Goal: Task Accomplishment & Management: Complete application form

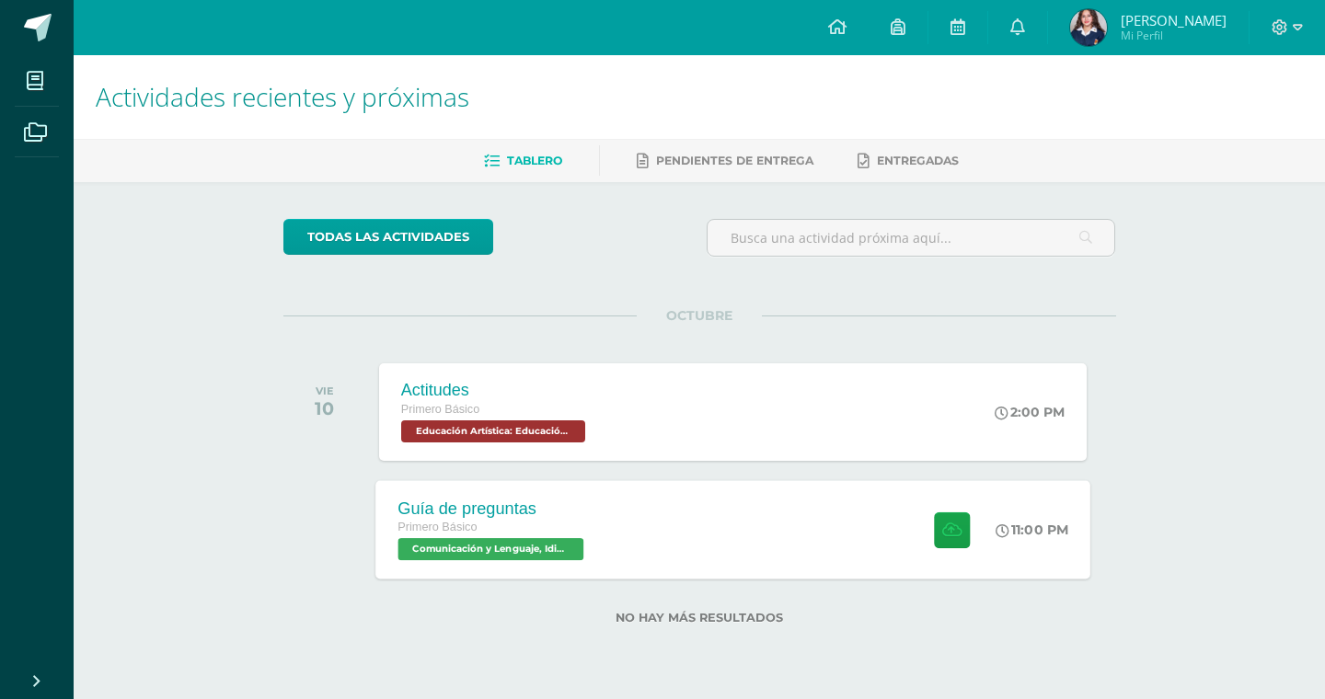
click at [767, 534] on div "Guía de preguntas Primero Básico Comunicación y Lenguaje, Idioma Español 'A' 11…" at bounding box center [732, 529] width 715 height 98
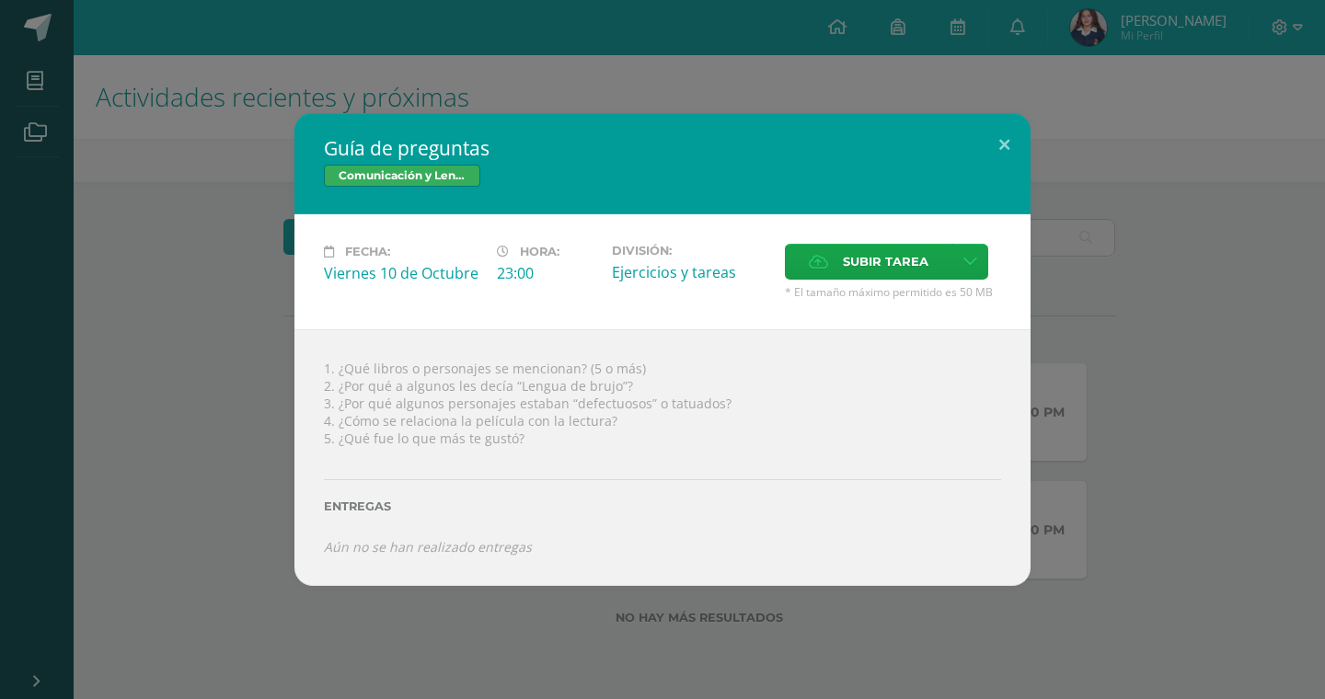
click at [1219, 136] on div "Guía de preguntas Comunicación y Lenguaje, Idioma Español Fecha: [DATE] Hora: 2…" at bounding box center [662, 349] width 1310 height 472
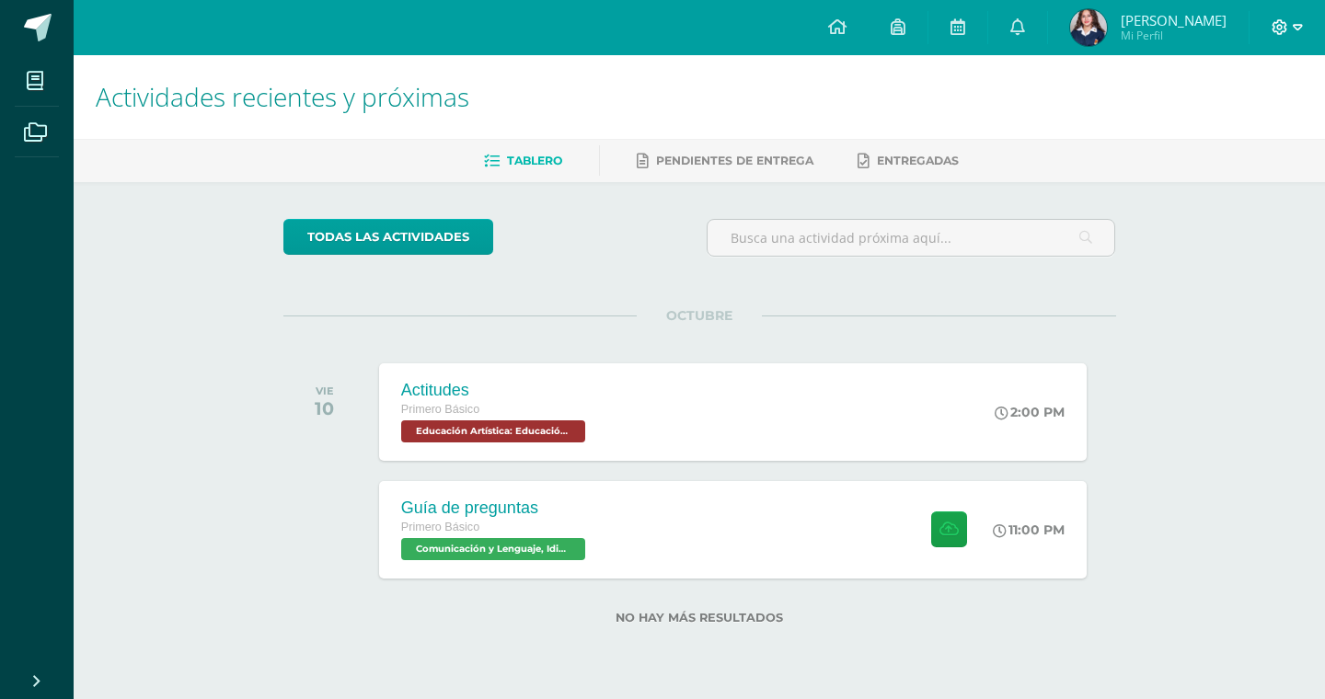
click at [1279, 28] on icon at bounding box center [1279, 27] width 17 height 17
click at [1222, 121] on span "Cerrar sesión" at bounding box center [1240, 125] width 83 height 17
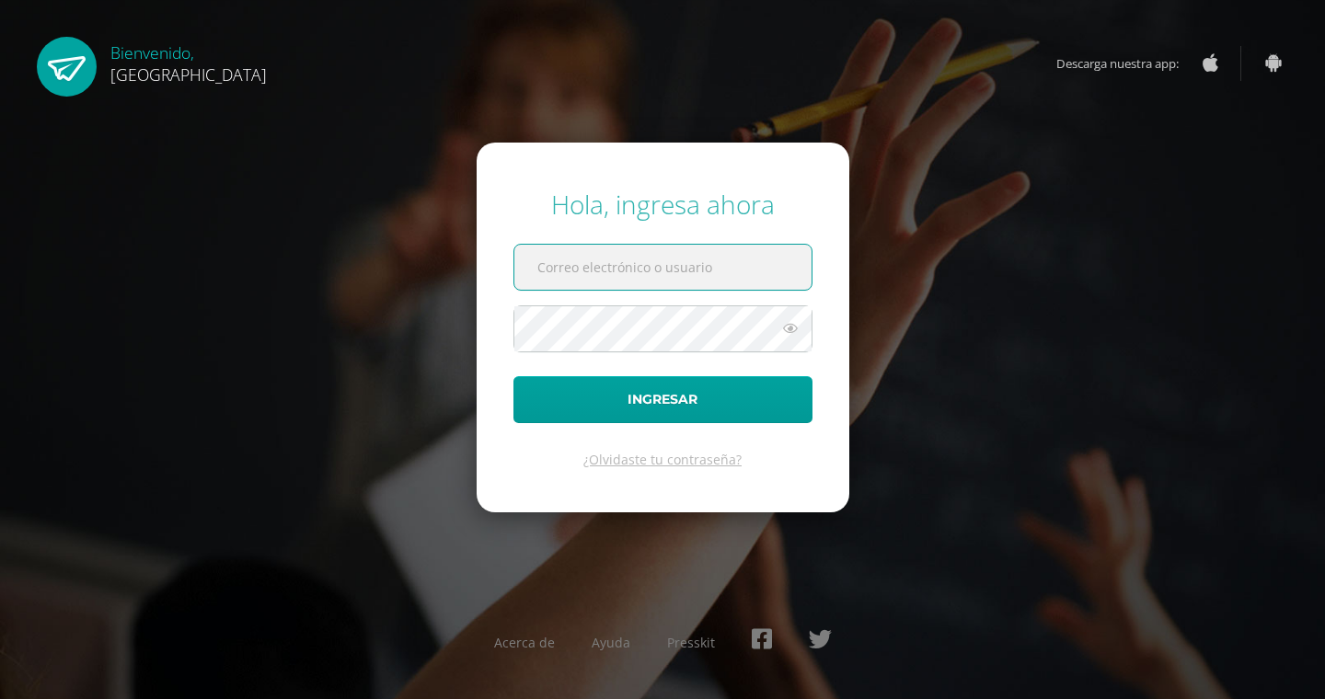
type input "1"
type input "2025965"
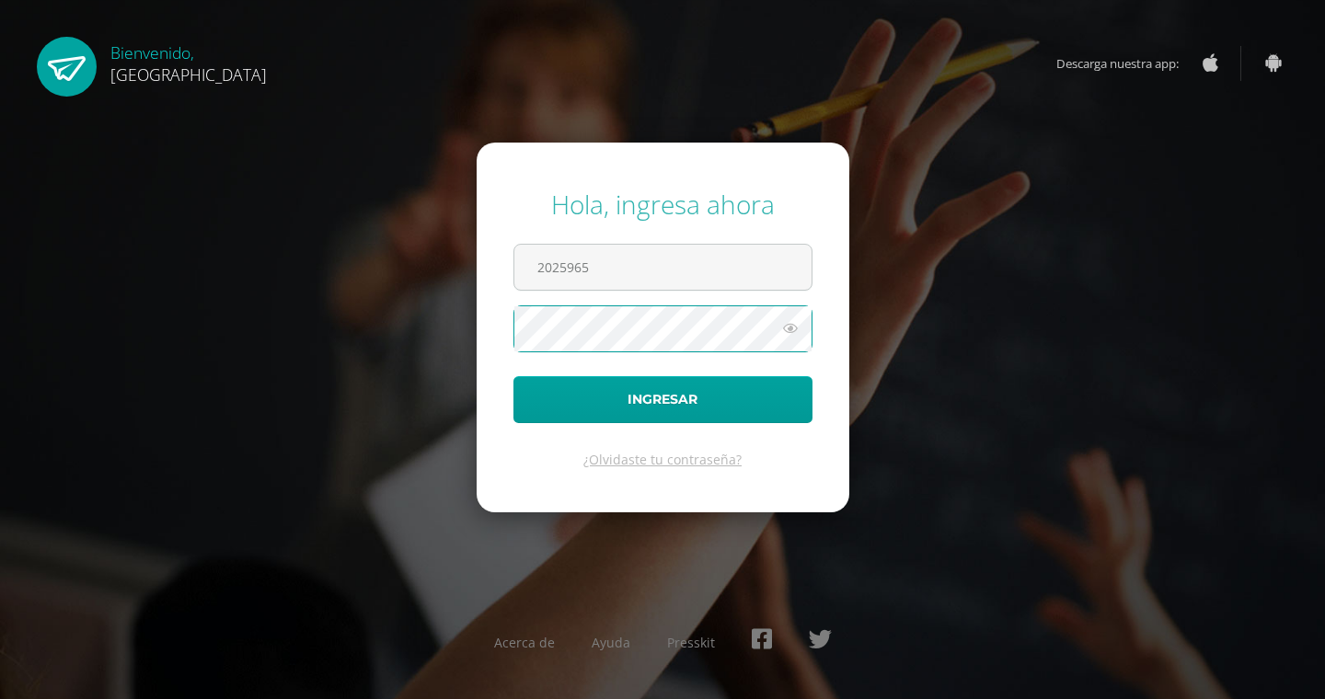
click at [662, 399] on button "Ingresar" at bounding box center [662, 399] width 299 height 47
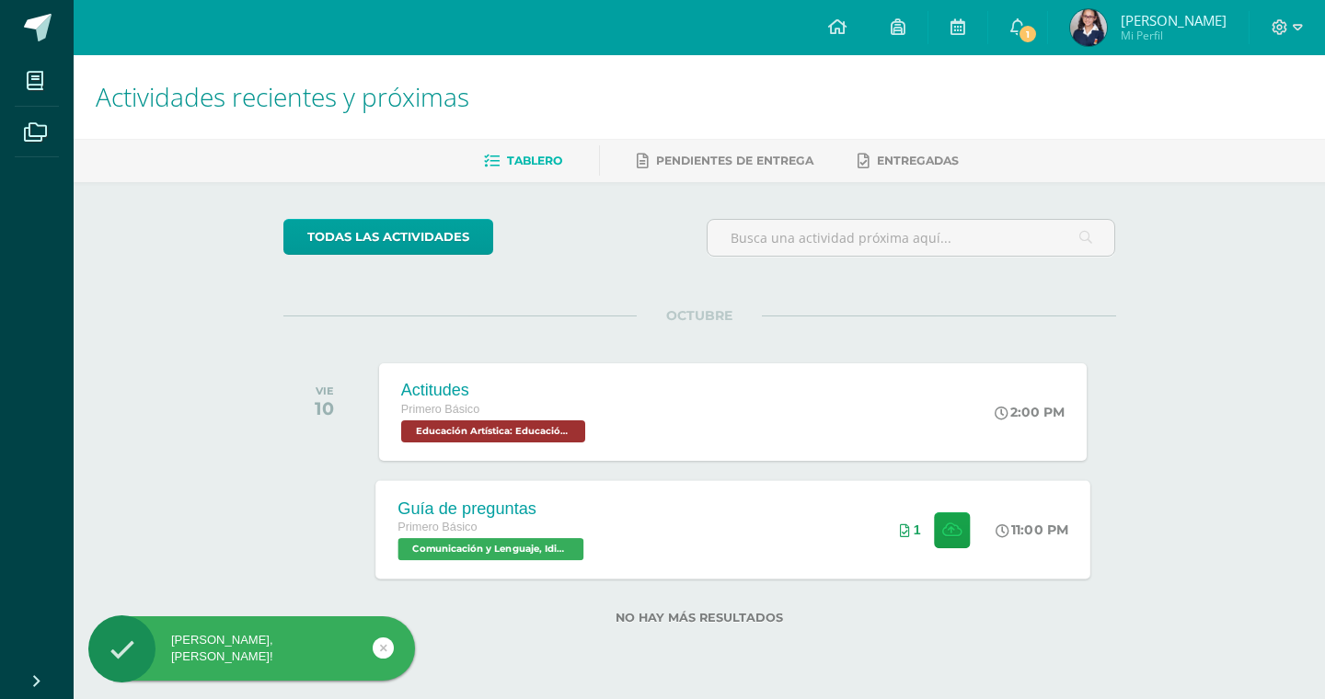
click at [706, 528] on div "Guía de preguntas Primero Básico Comunicación y Lenguaje, Idioma Español 'A' 11…" at bounding box center [732, 529] width 715 height 98
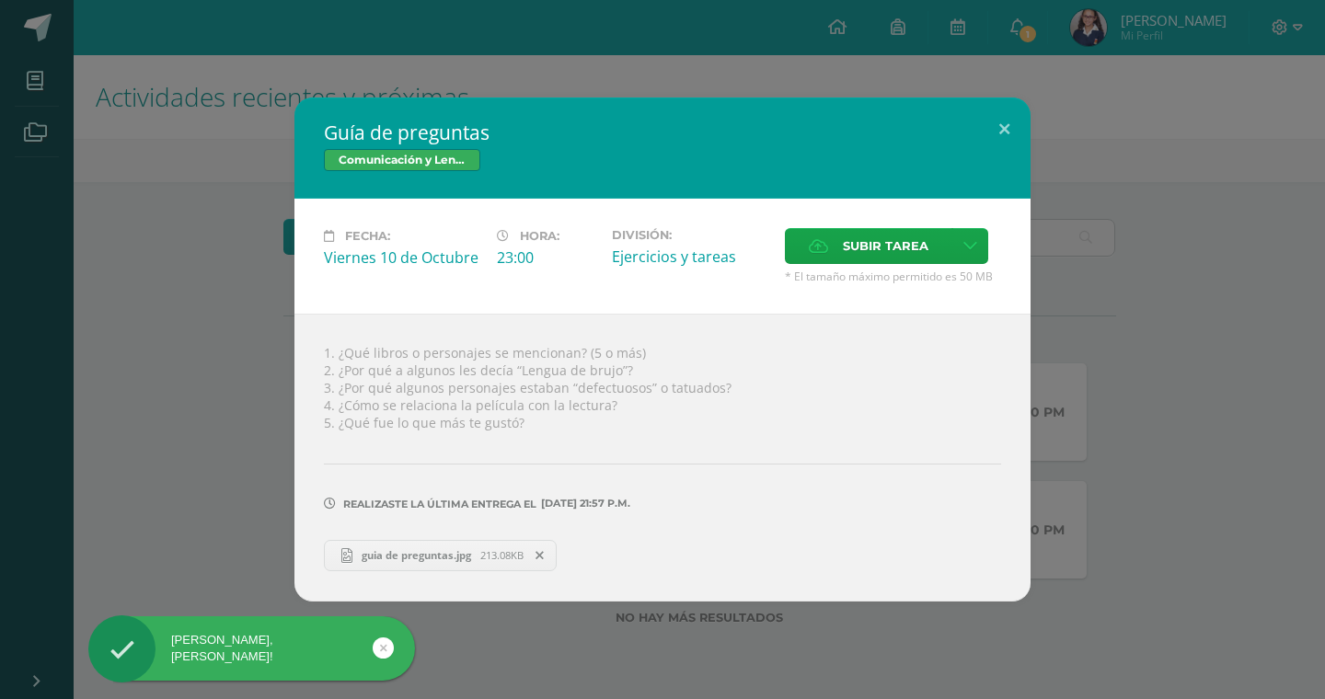
click at [476, 561] on span "guia de preguntas.jpg" at bounding box center [416, 555] width 128 height 14
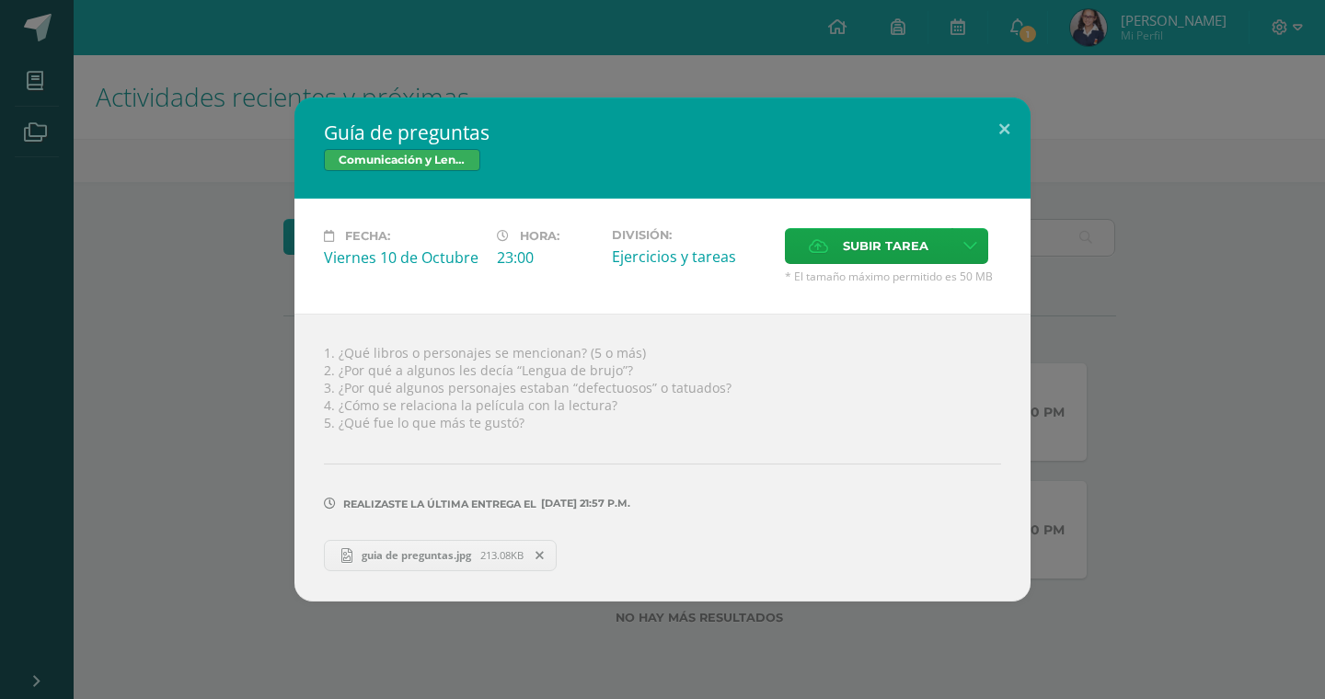
click at [1238, 99] on div "Guía de preguntas Comunicación y Lenguaje, Idioma Español Fecha: [DATE] Hora: 2…" at bounding box center [662, 349] width 1310 height 503
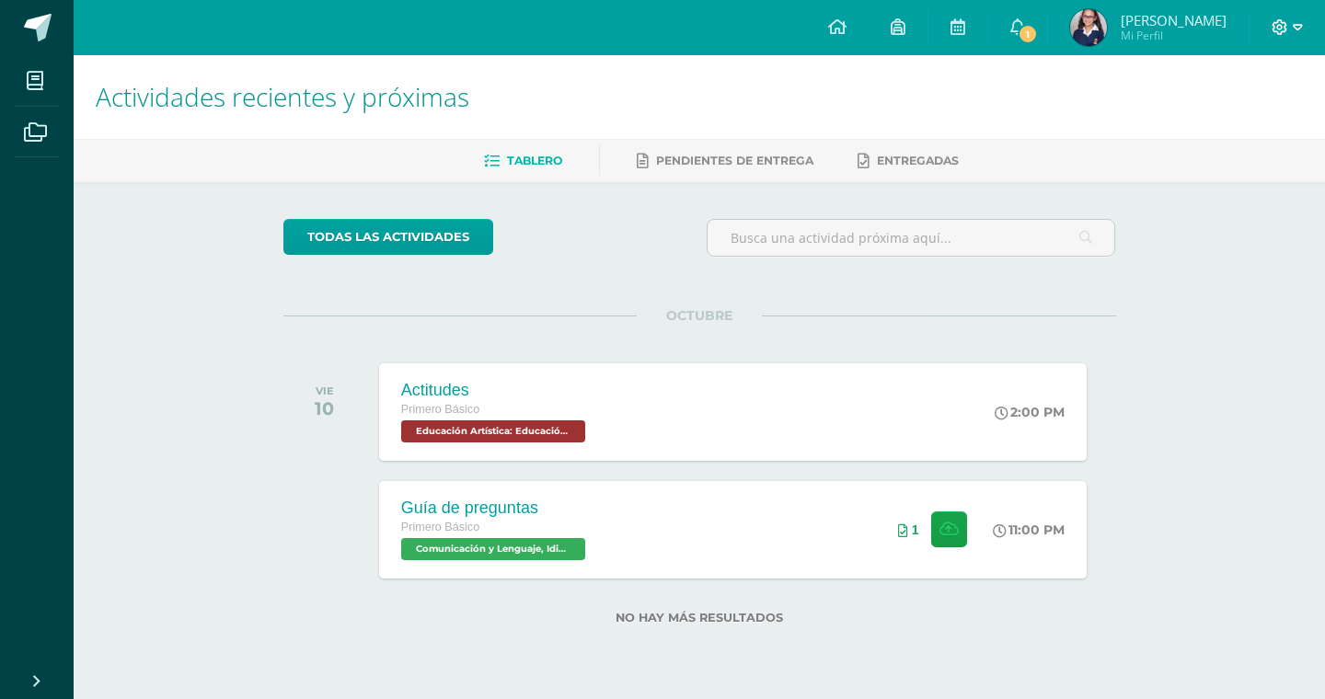
click at [1277, 32] on icon at bounding box center [1280, 27] width 16 height 16
click at [1198, 120] on link "Cerrar sesión" at bounding box center [1229, 125] width 145 height 27
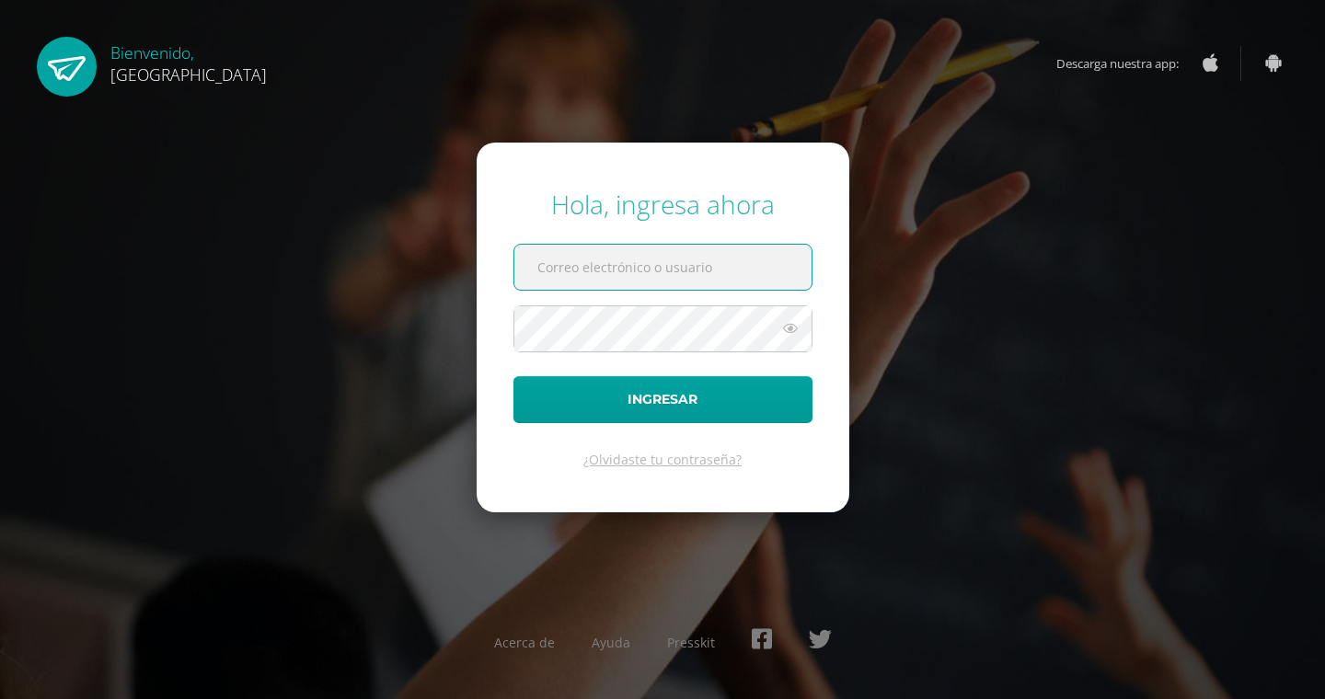
type input "2019127@colegiobelga.edu.gt"
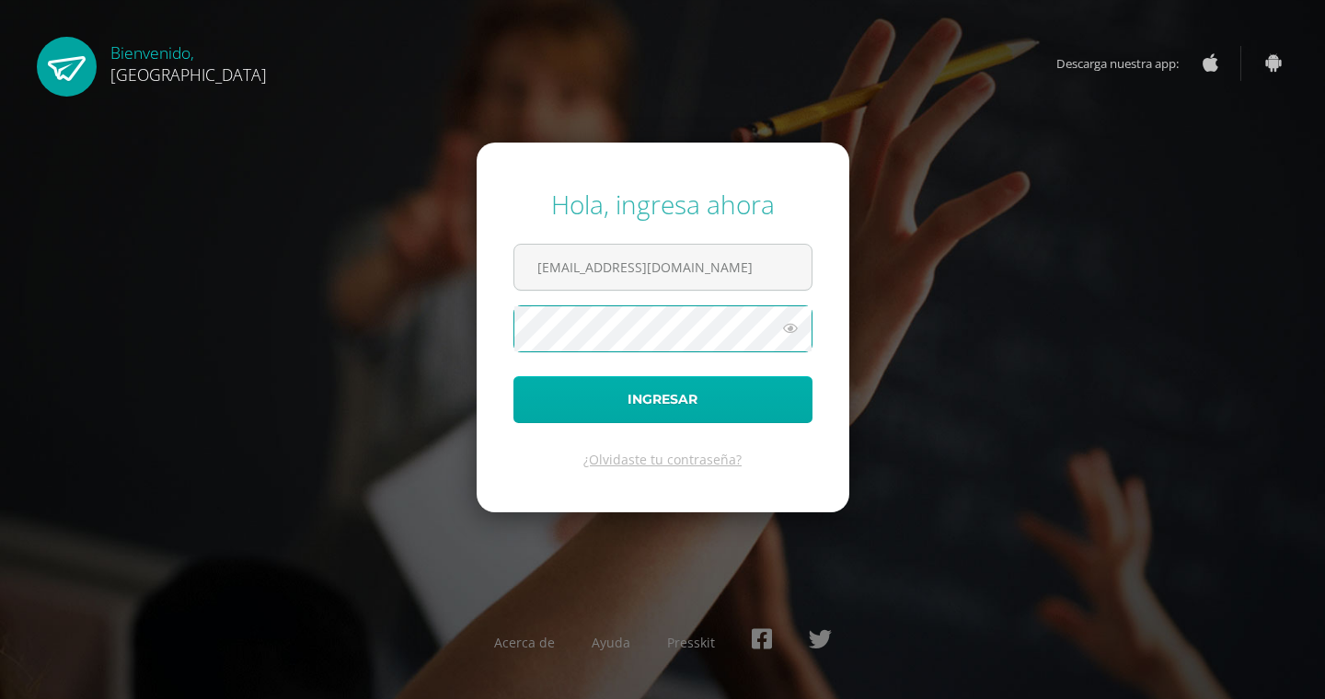
click at [668, 407] on button "Ingresar" at bounding box center [662, 399] width 299 height 47
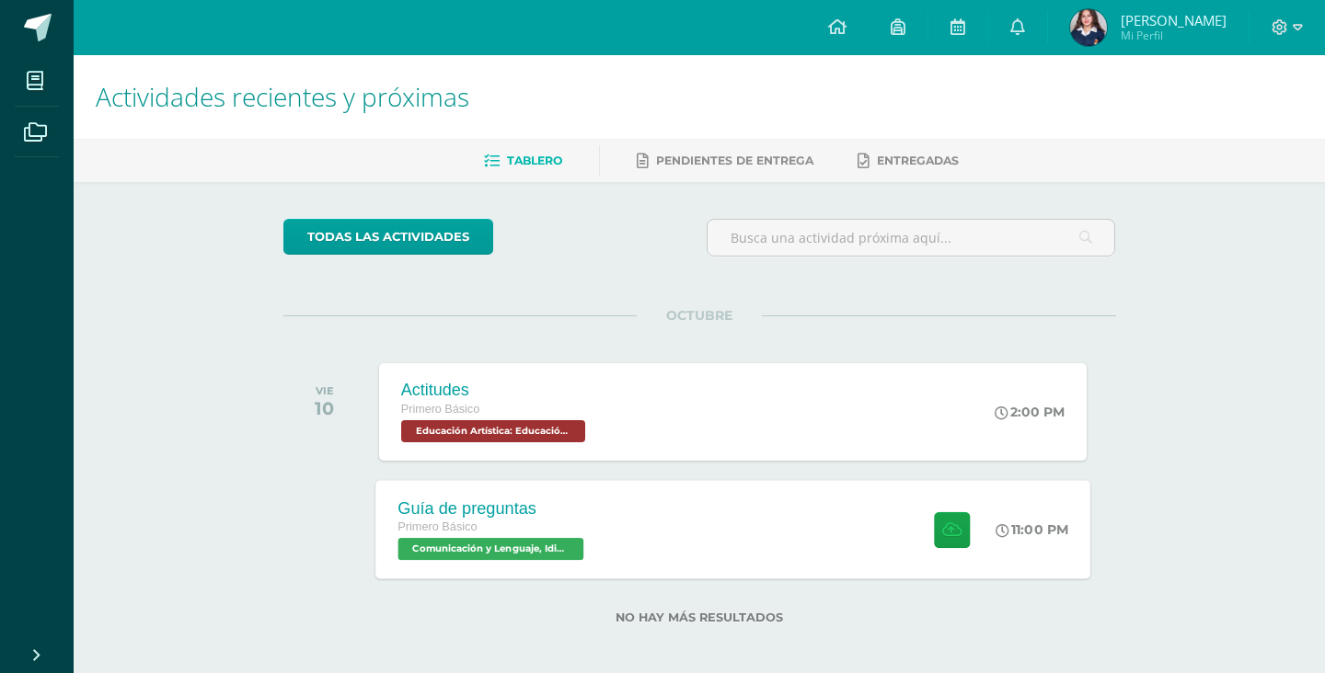
click at [638, 556] on div "Guía de preguntas Primero Básico Comunicación y Lenguaje, Idioma Español 'A' 11…" at bounding box center [732, 529] width 715 height 98
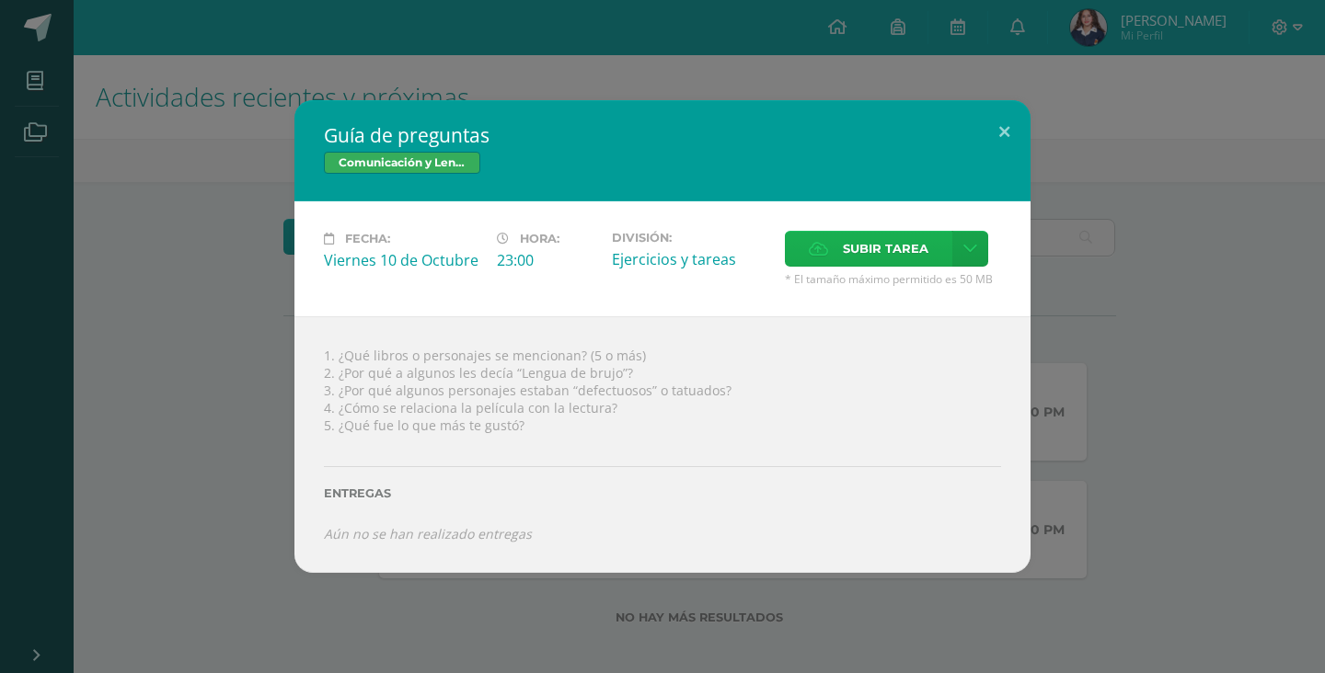
click at [833, 257] on label "Subir tarea" at bounding box center [868, 249] width 167 height 36
click at [0, 0] on input "Subir tarea" at bounding box center [0, 0] width 0 height 0
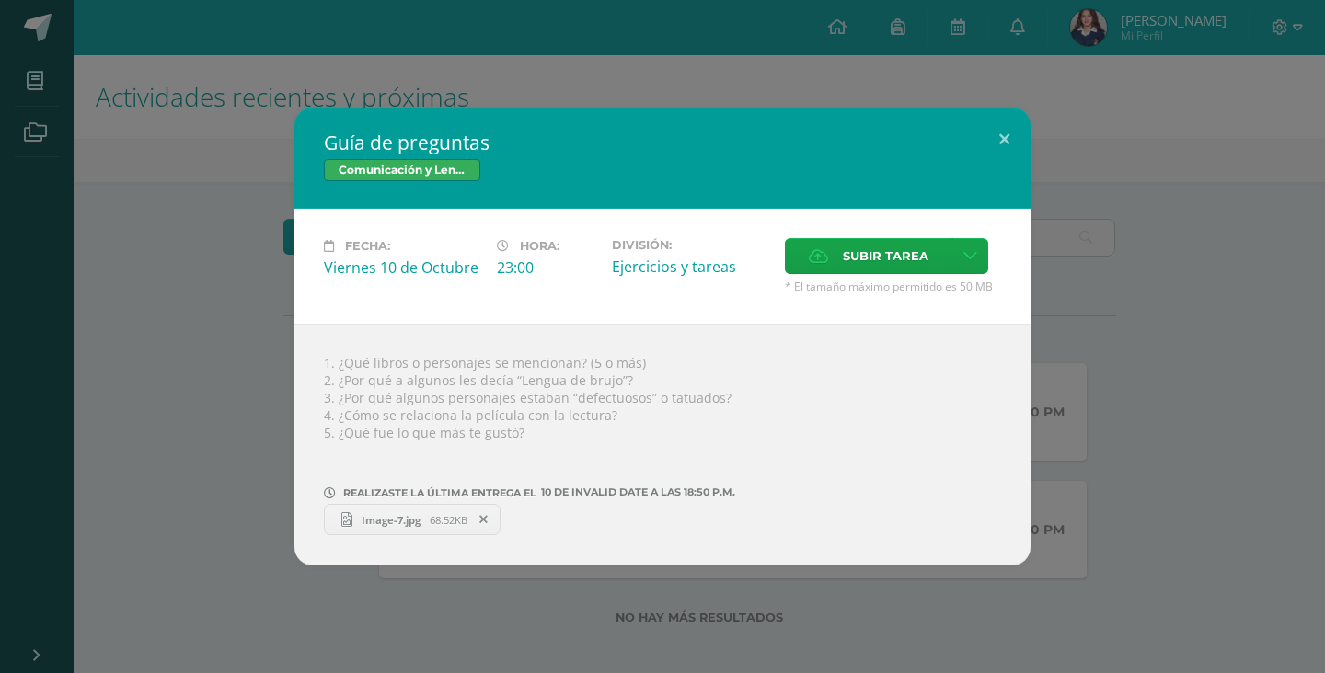
click at [151, 404] on div "Guía de preguntas Comunicación y Lenguaje, Idioma Español Fecha: [DATE] Hora: 2…" at bounding box center [662, 337] width 1310 height 458
